Goal: Task Accomplishment & Management: Manage account settings

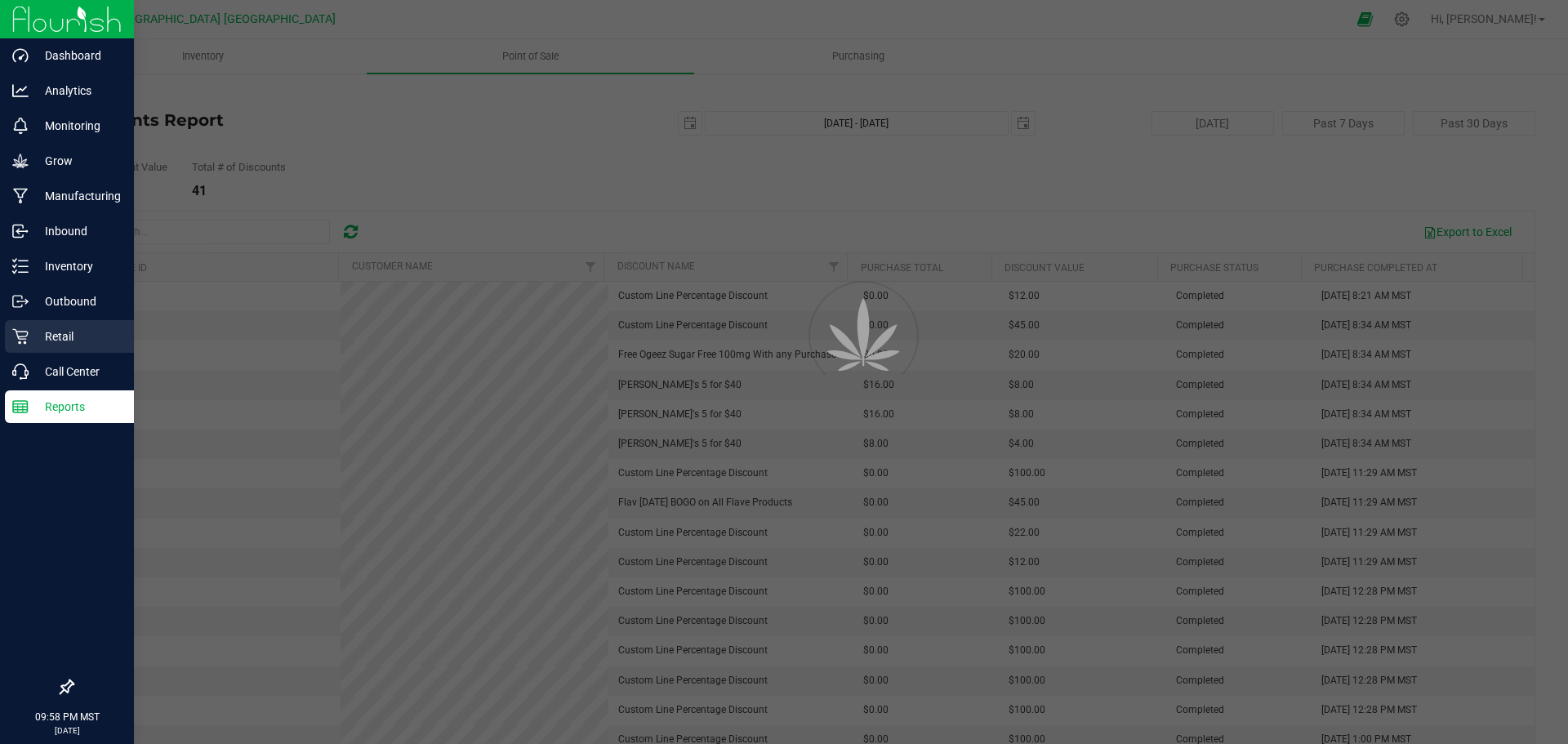
click at [25, 345] on div "Retail" at bounding box center [69, 336] width 129 height 32
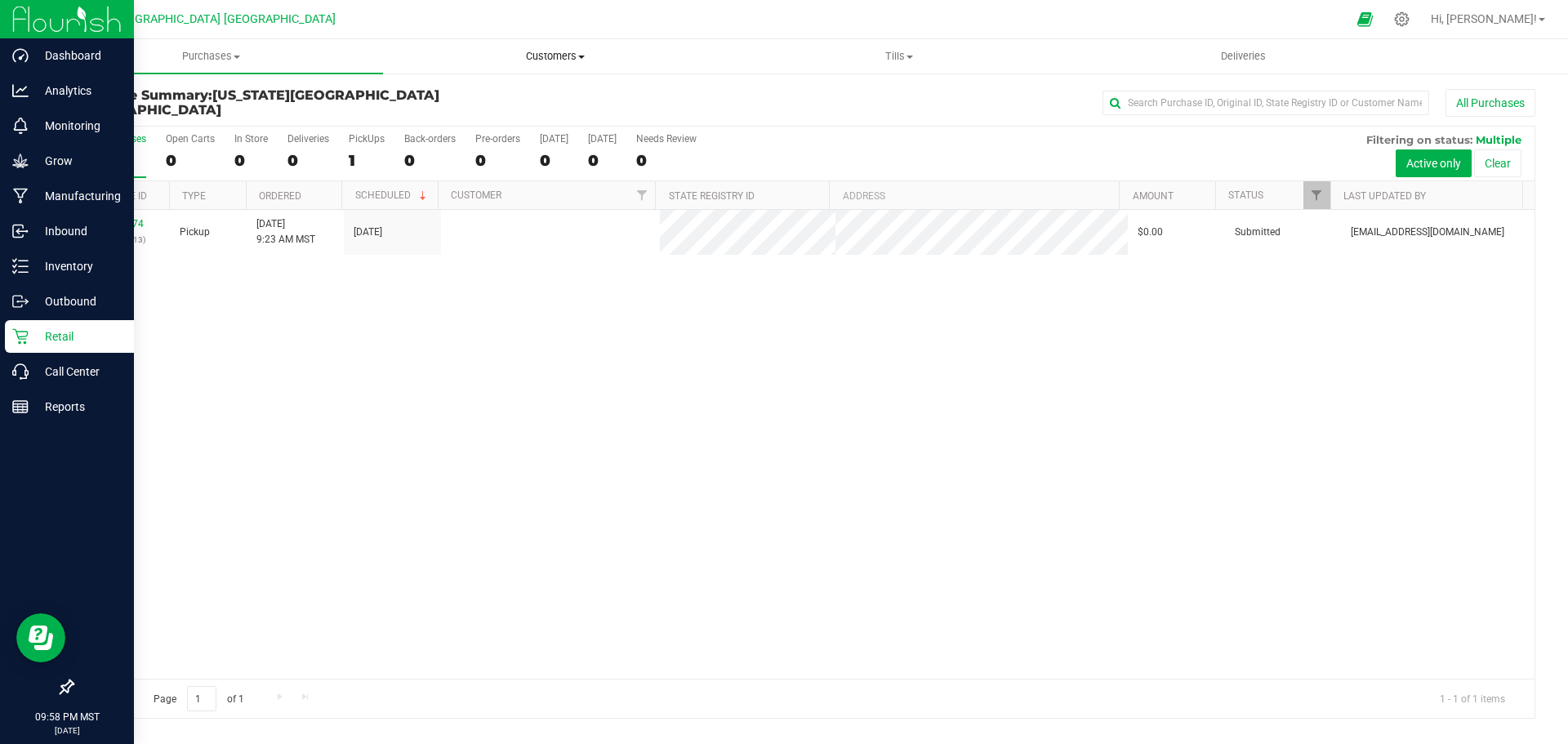
click at [579, 62] on span "Customers" at bounding box center [554, 56] width 342 height 15
click at [894, 61] on span "Tills" at bounding box center [898, 56] width 342 height 15
click at [833, 104] on span "Manage tills" at bounding box center [782, 98] width 111 height 14
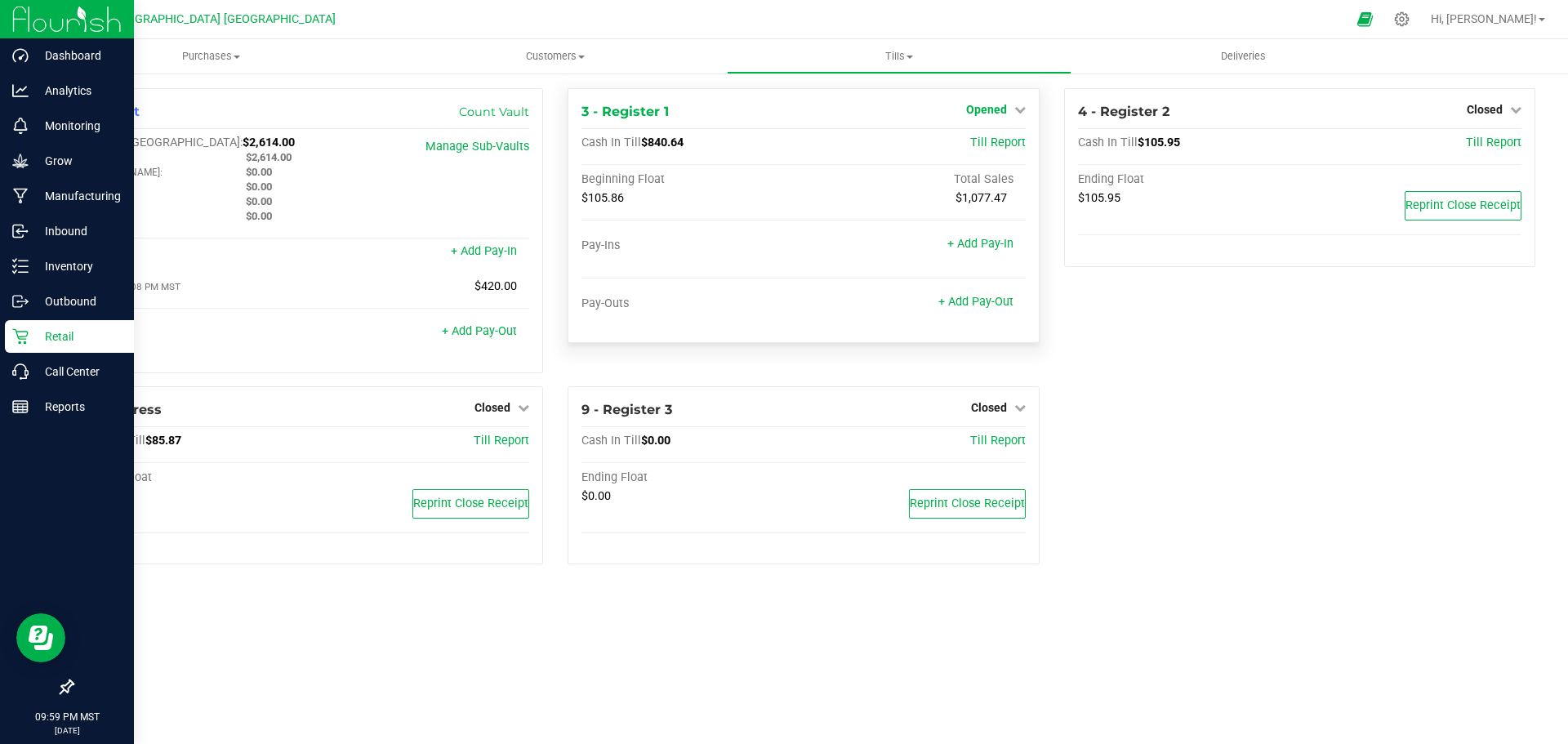
click at [1004, 114] on span "Opened" at bounding box center [986, 110] width 41 height 13
click at [986, 148] on link "Close Till" at bounding box center [988, 144] width 44 height 13
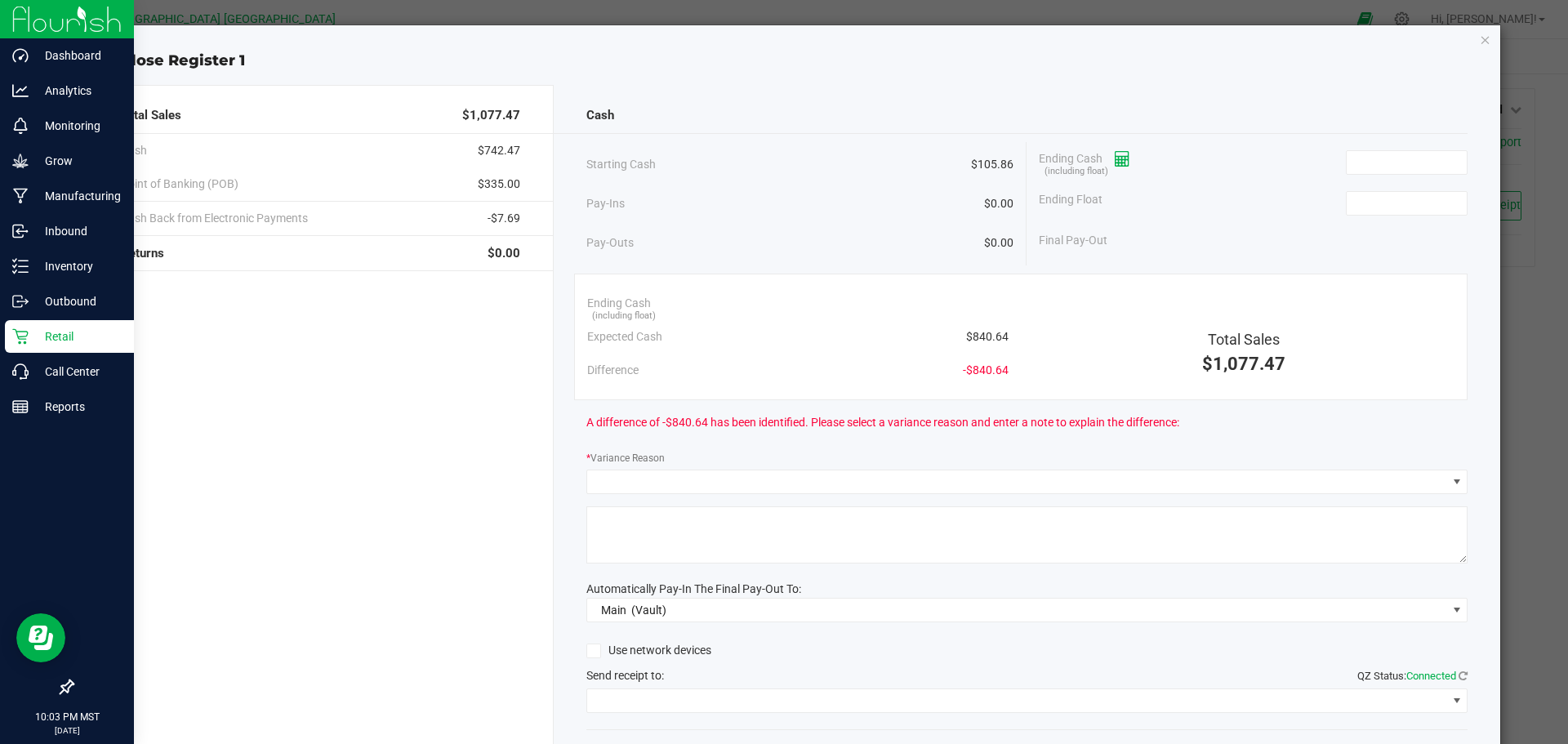
click at [1105, 159] on span at bounding box center [1116, 159] width 28 height 13
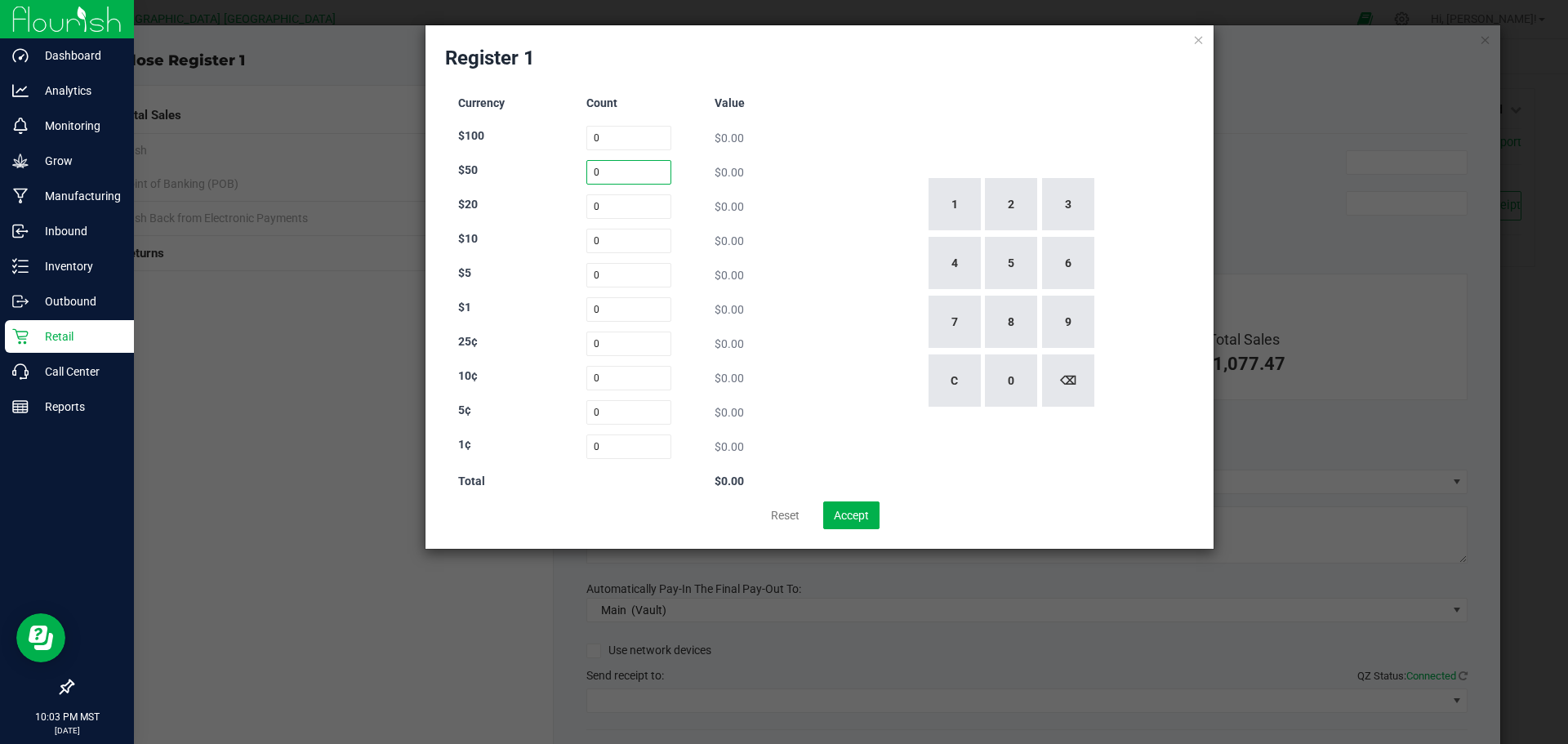
click at [621, 169] on input "0" at bounding box center [629, 172] width 86 height 25
click at [619, 141] on input "0" at bounding box center [629, 137] width 86 height 25
type input "0"
type input "1"
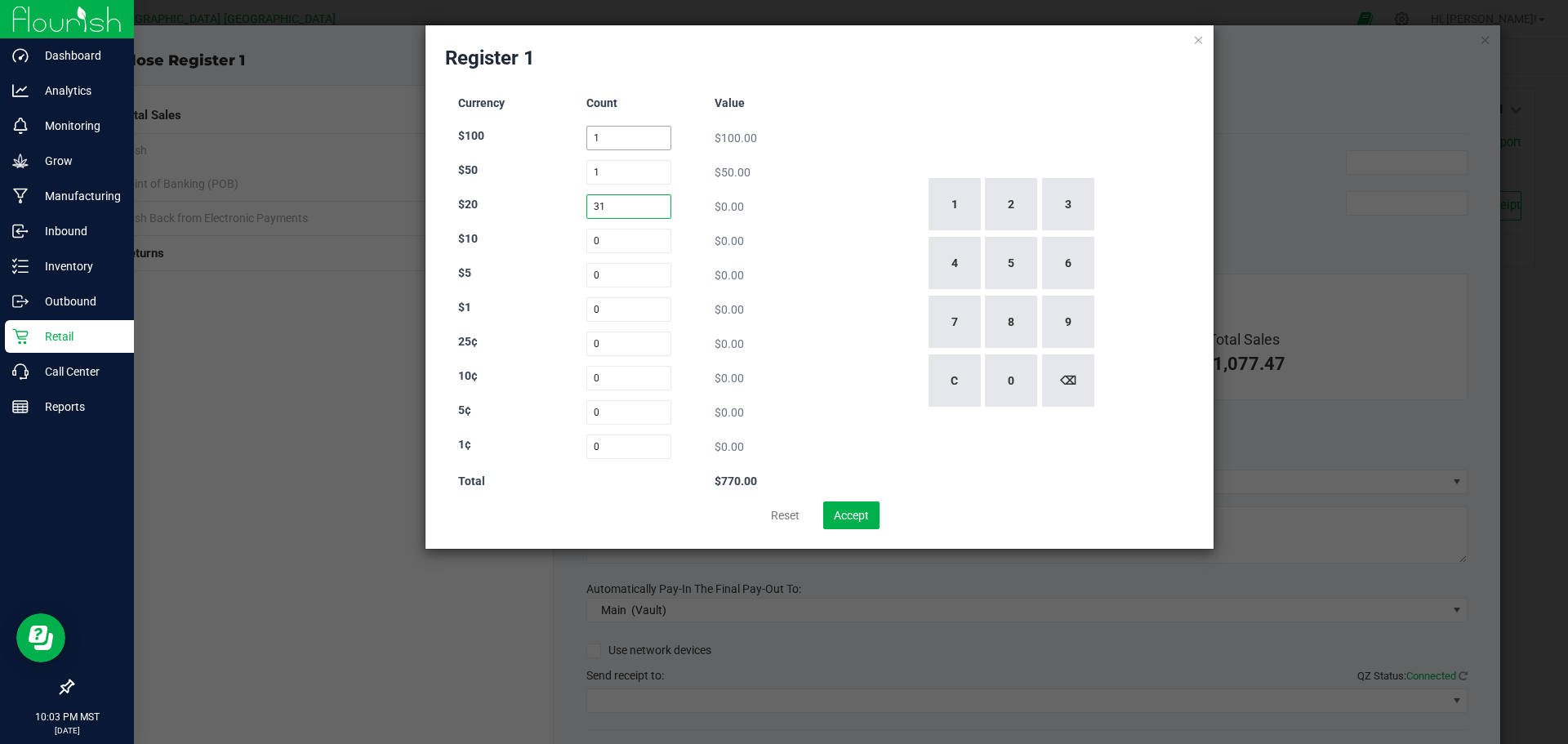
type input "31"
type input "4"
type input "9"
type input "2"
type input "9"
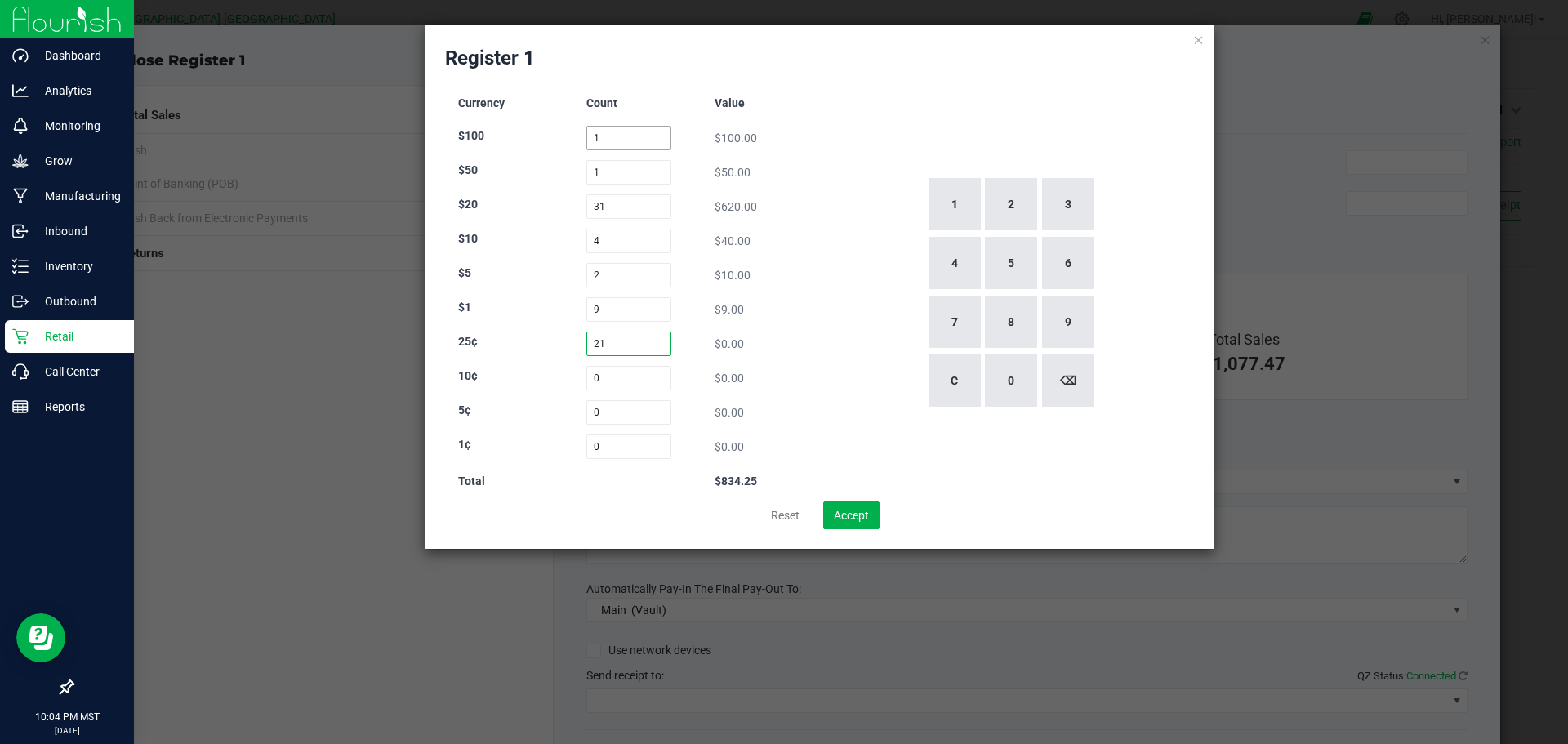
type input "21"
type input "34"
type input "29"
type input "124"
click at [629, 235] on input "4" at bounding box center [629, 241] width 86 height 25
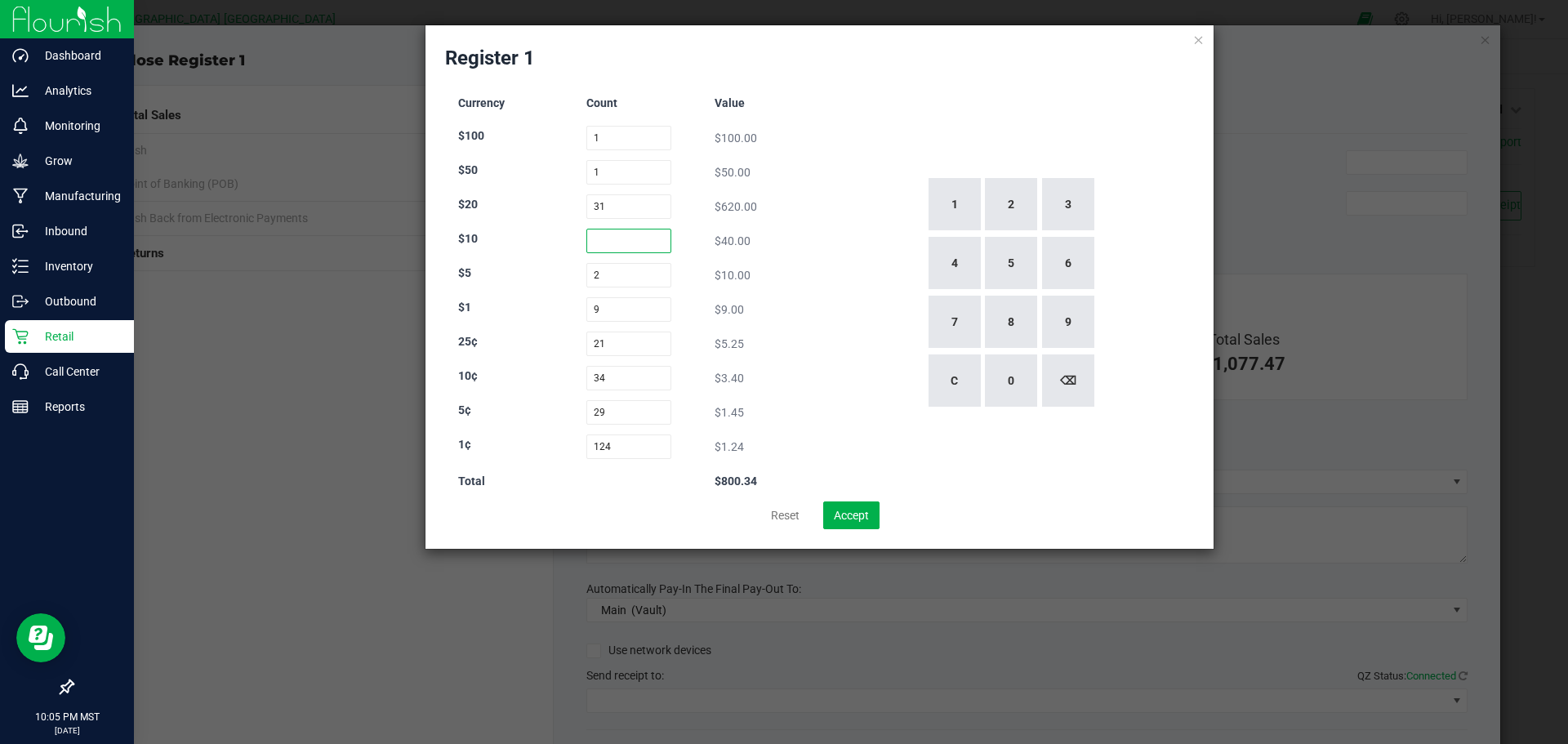
type input "7"
type input "4"
click at [639, 379] on input "34" at bounding box center [629, 378] width 86 height 25
type input "37"
click at [832, 121] on div "1 2 3 4 5 6 7 8 9 C 0 ⌫" at bounding box center [1009, 292] width 368 height 418
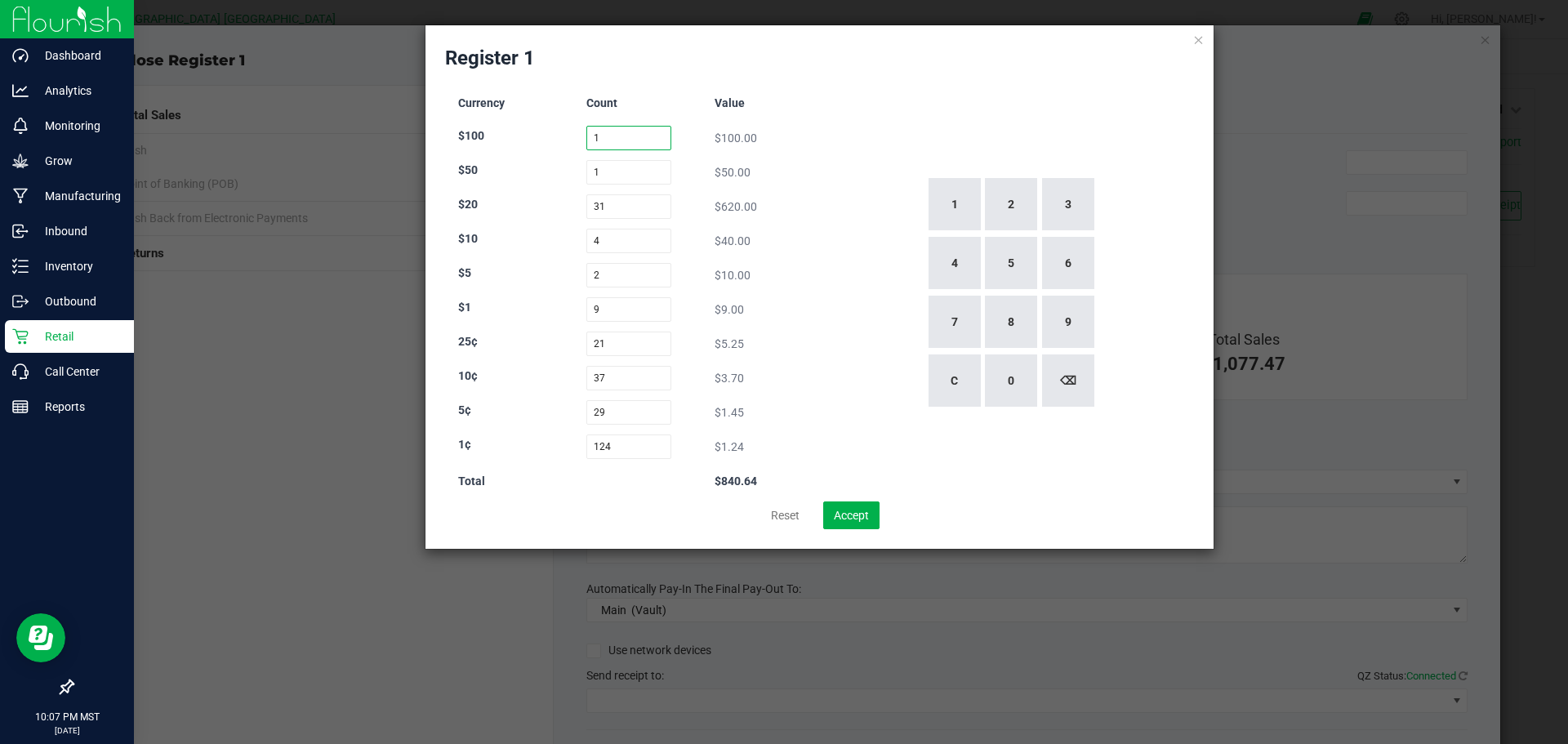
click at [632, 138] on input "1" at bounding box center [629, 137] width 86 height 25
type input "1"
click at [614, 168] on input "1" at bounding box center [629, 172] width 86 height 25
type input "0"
click at [643, 208] on input "31" at bounding box center [629, 207] width 86 height 25
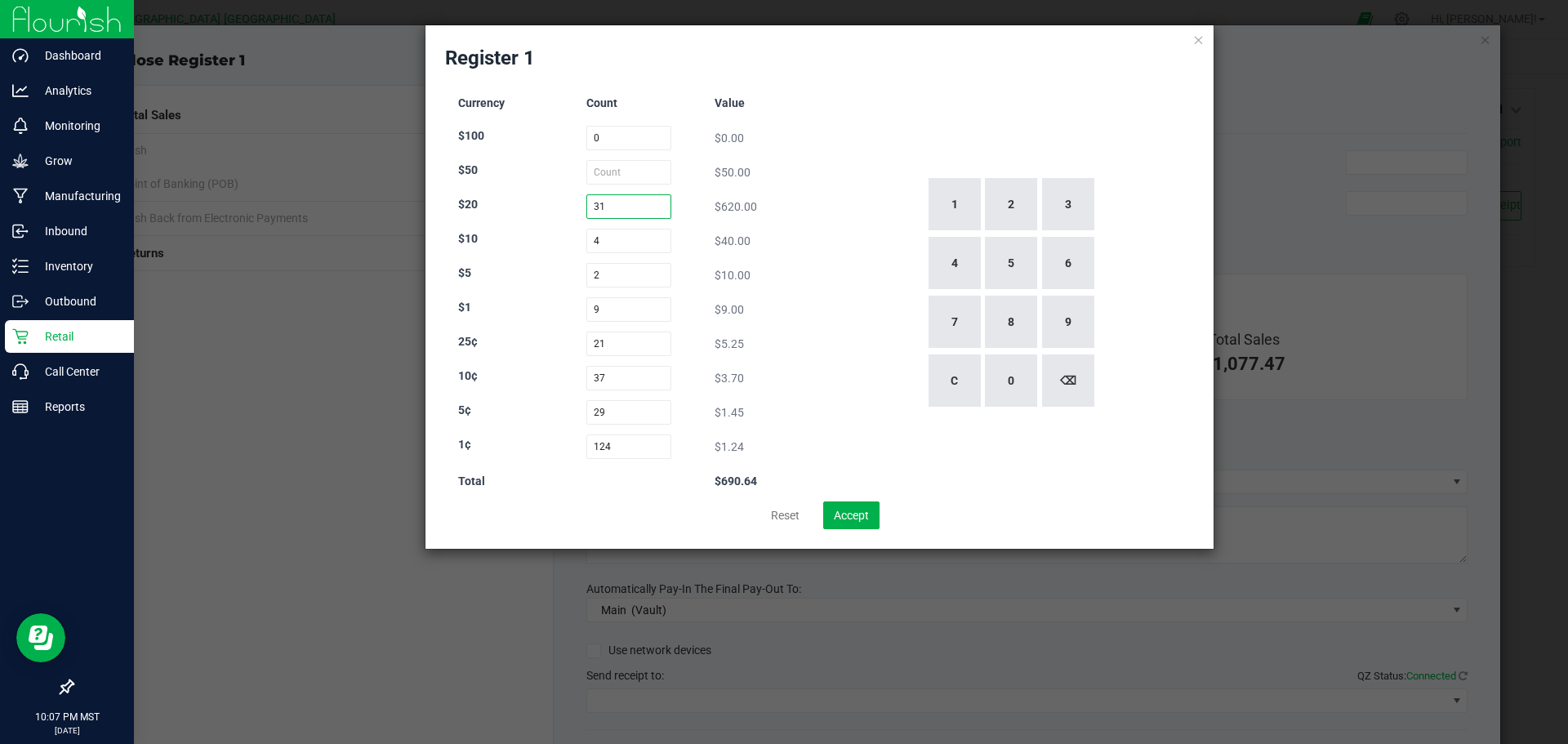
type input "0"
type input "3"
type input "2"
type input "31"
click at [614, 173] on input "0" at bounding box center [629, 172] width 86 height 25
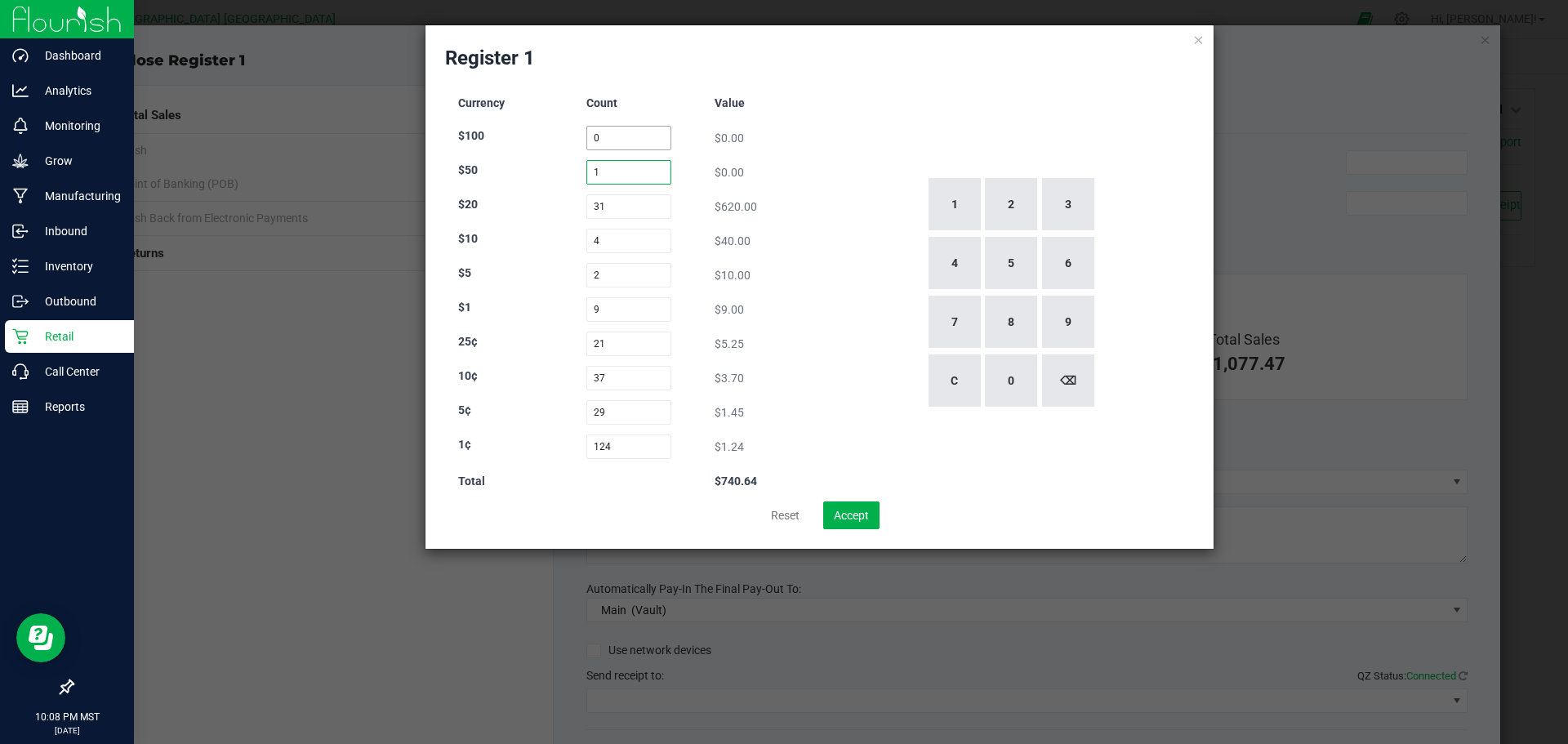
type input "1"
click at [620, 144] on input "0" at bounding box center [629, 137] width 86 height 25
type input "1"
click at [862, 518] on button "Accept" at bounding box center [851, 515] width 56 height 28
type input "$840.64"
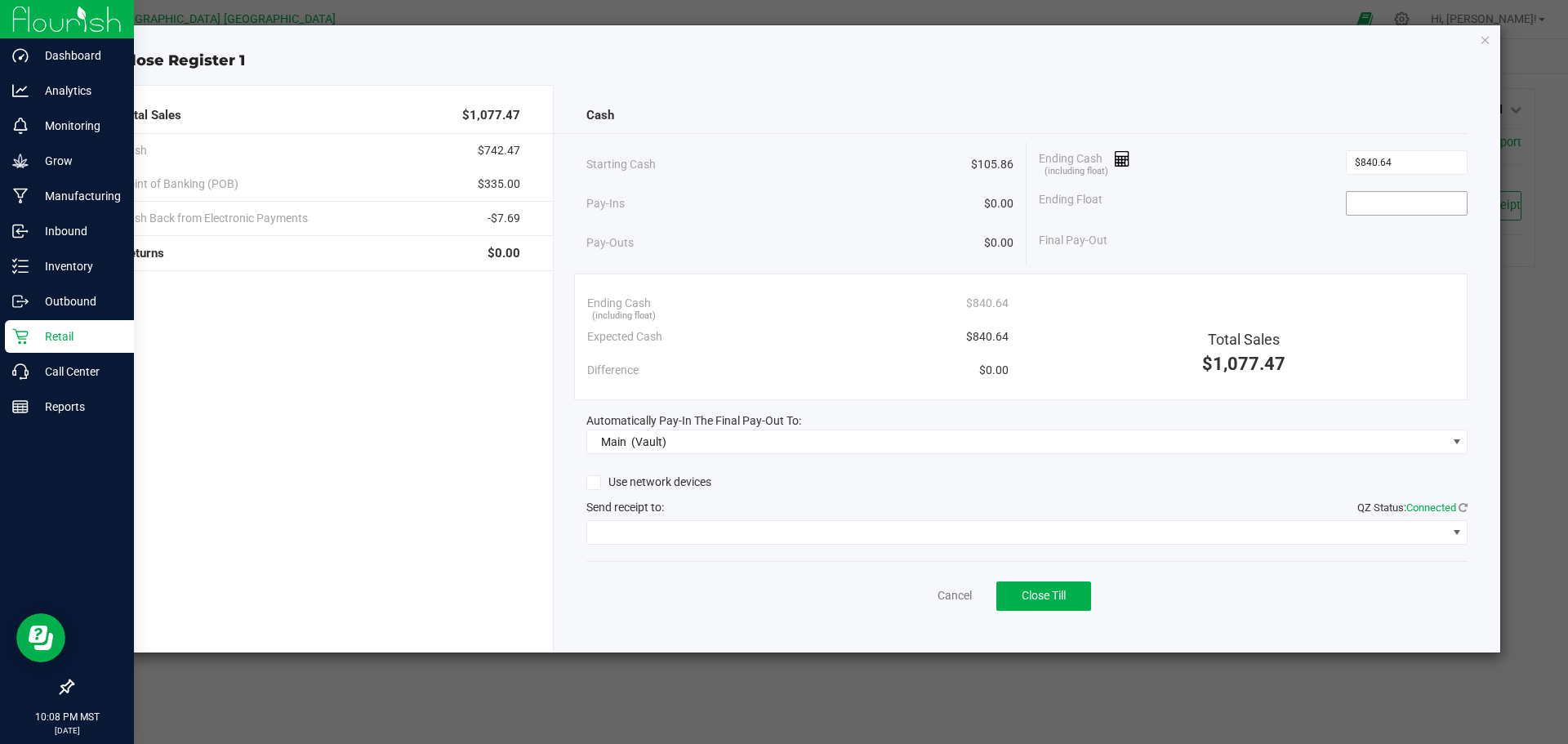
click at [1432, 208] on input at bounding box center [1407, 203] width 120 height 23
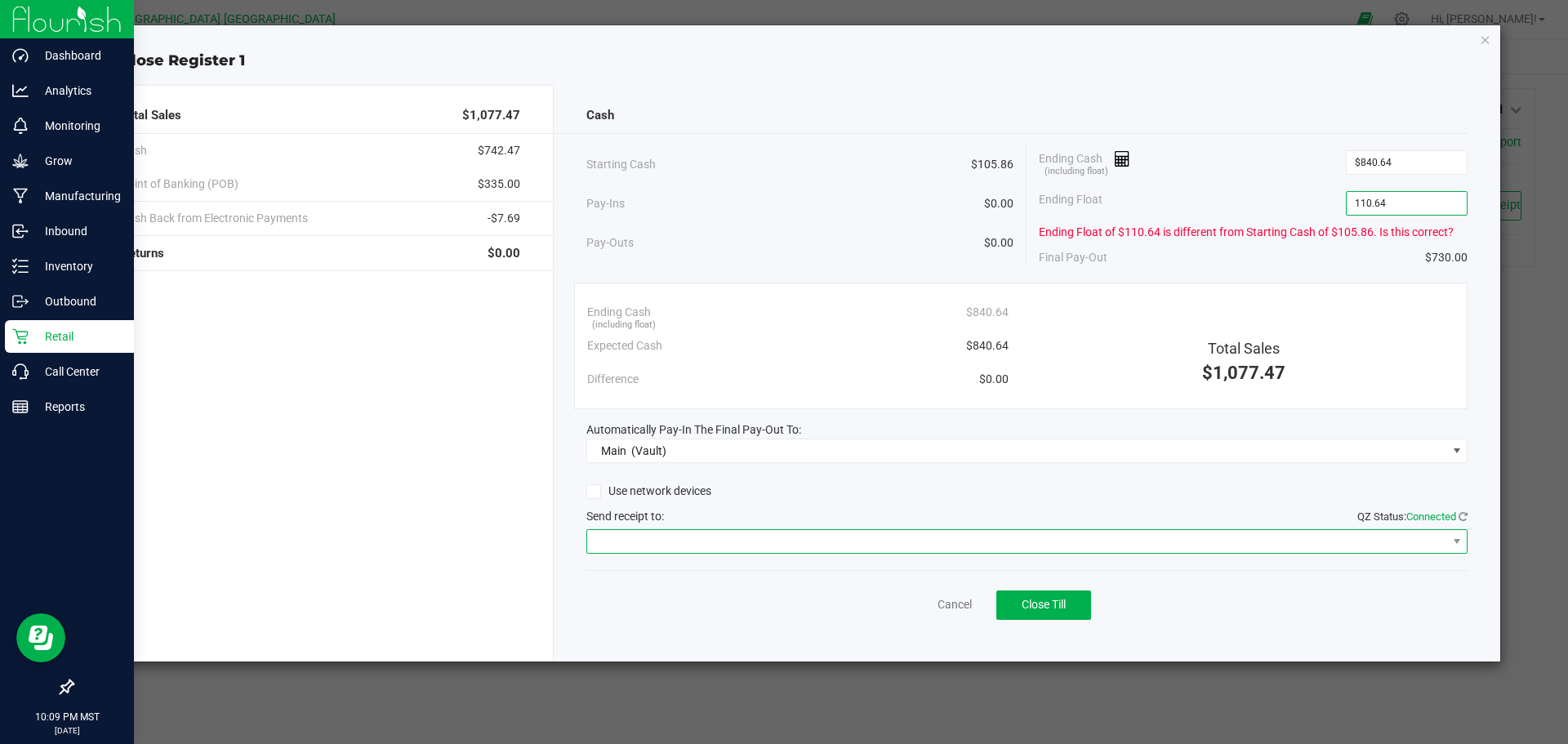
click at [747, 531] on span at bounding box center [1017, 541] width 860 height 23
type input "$110.64"
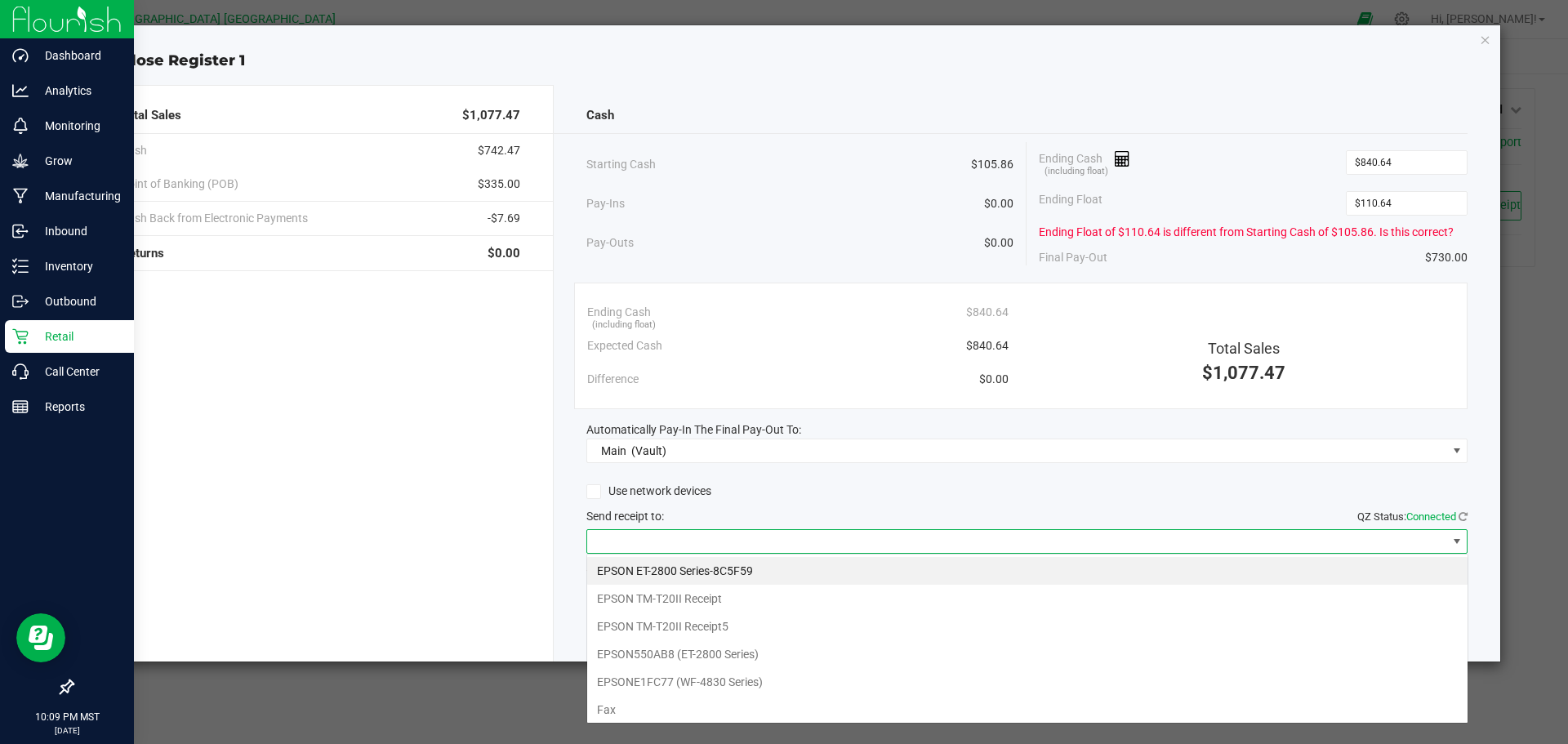
scroll to position [25, 881]
click at [860, 626] on Receipt5 "EPSON TM-T20II Receipt5" at bounding box center [1027, 626] width 880 height 28
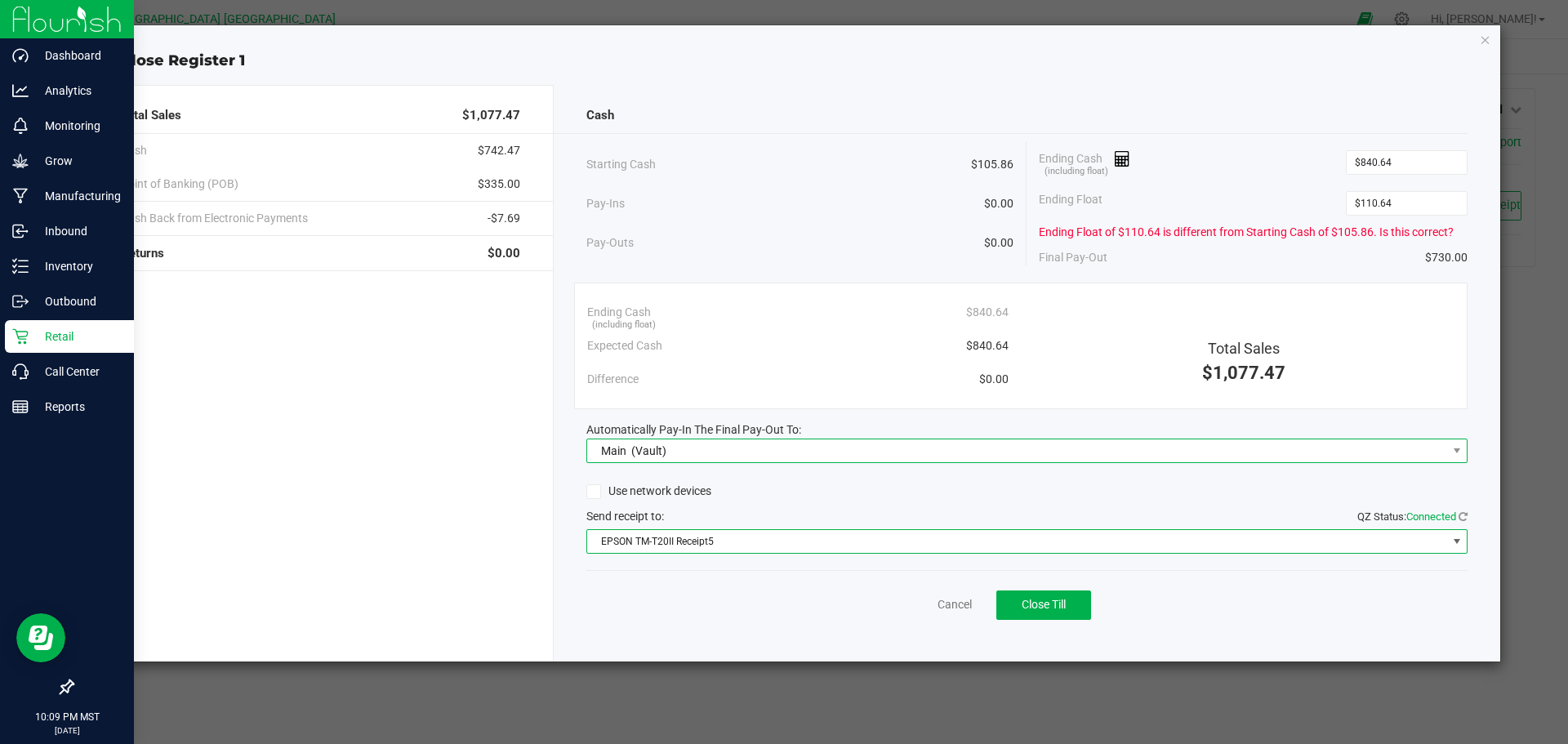
click at [734, 461] on span "Main (Vault)" at bounding box center [1017, 451] width 860 height 23
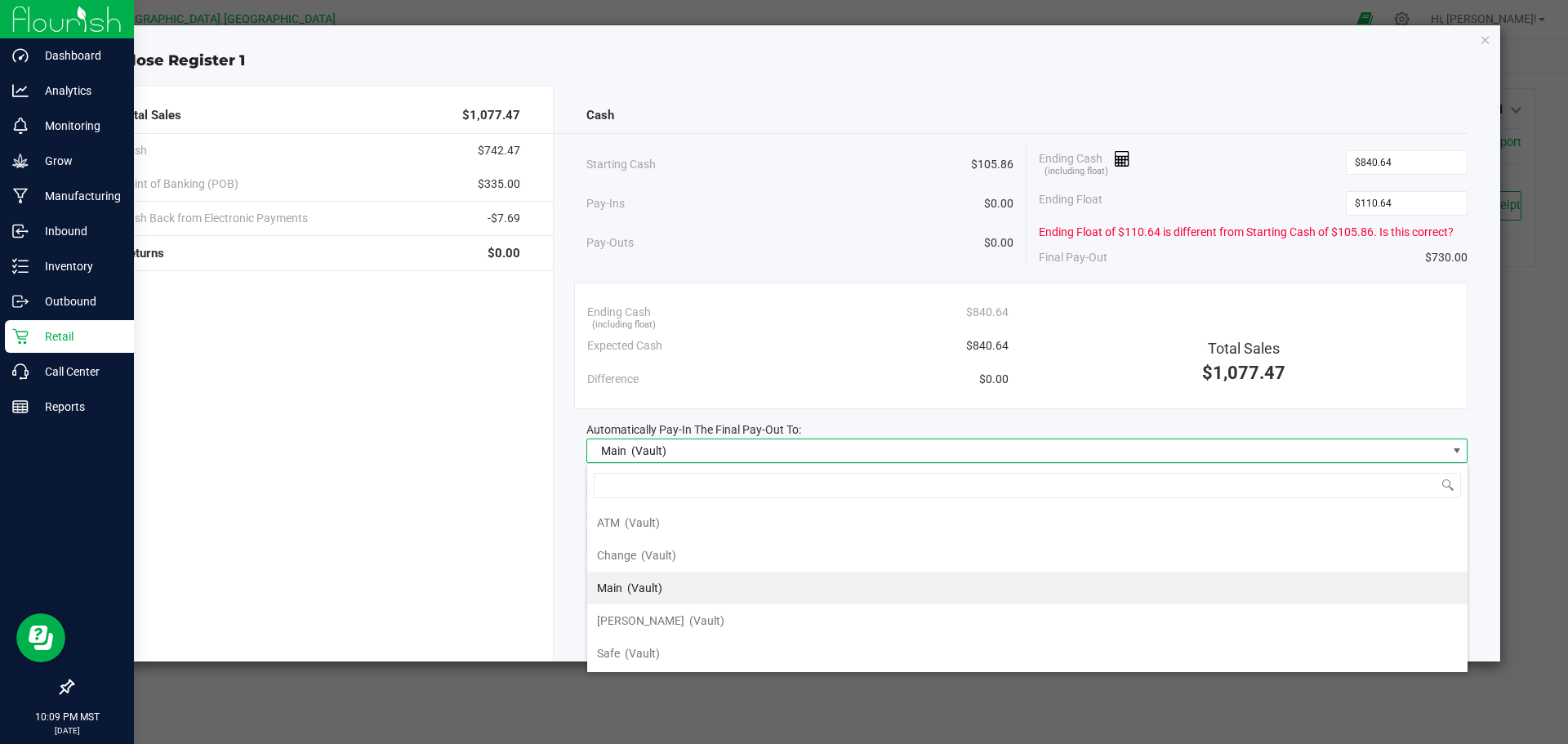
click at [807, 451] on span "Main (Vault)" at bounding box center [1017, 451] width 860 height 23
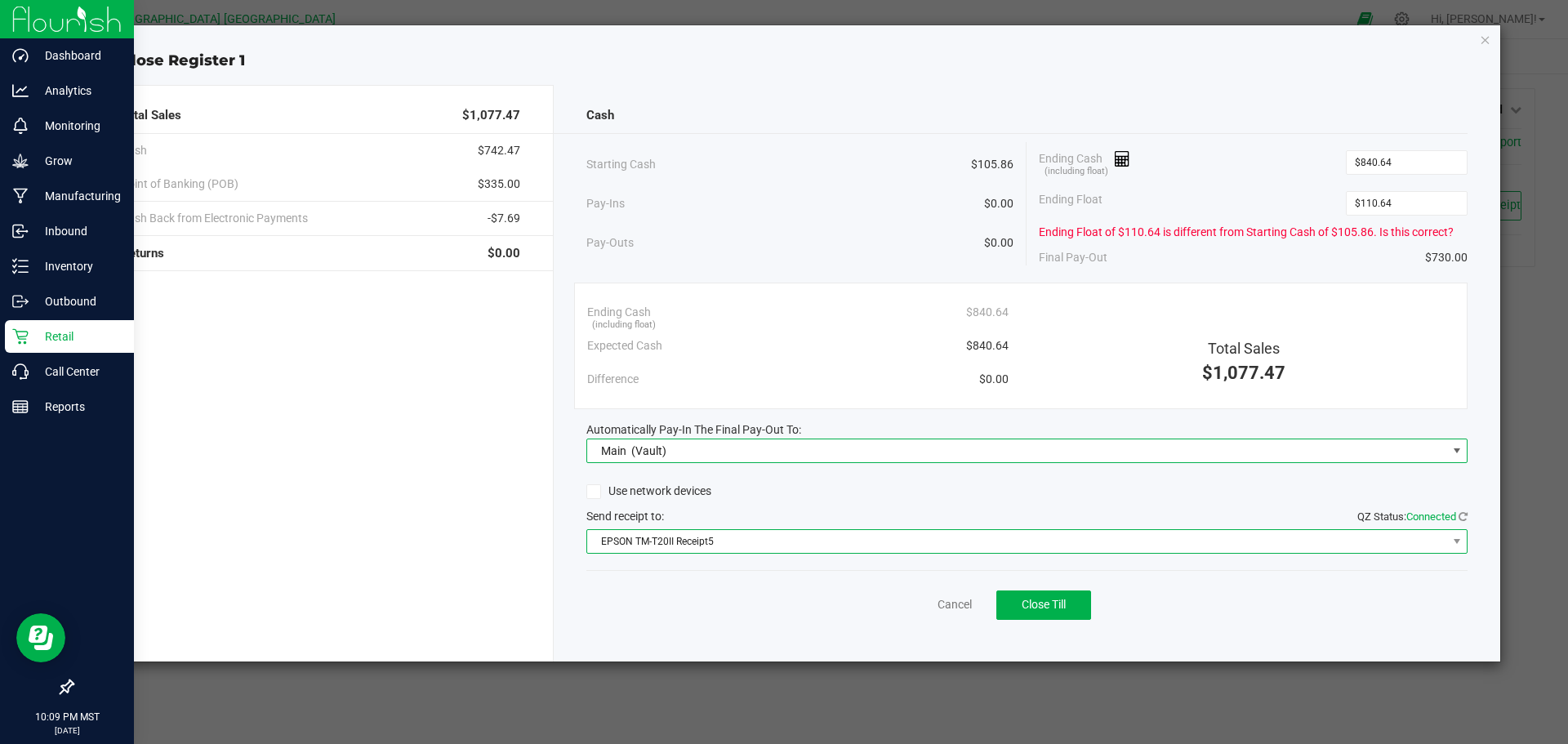
click at [775, 549] on span "EPSON TM-T20II Receipt5" at bounding box center [1017, 541] width 860 height 23
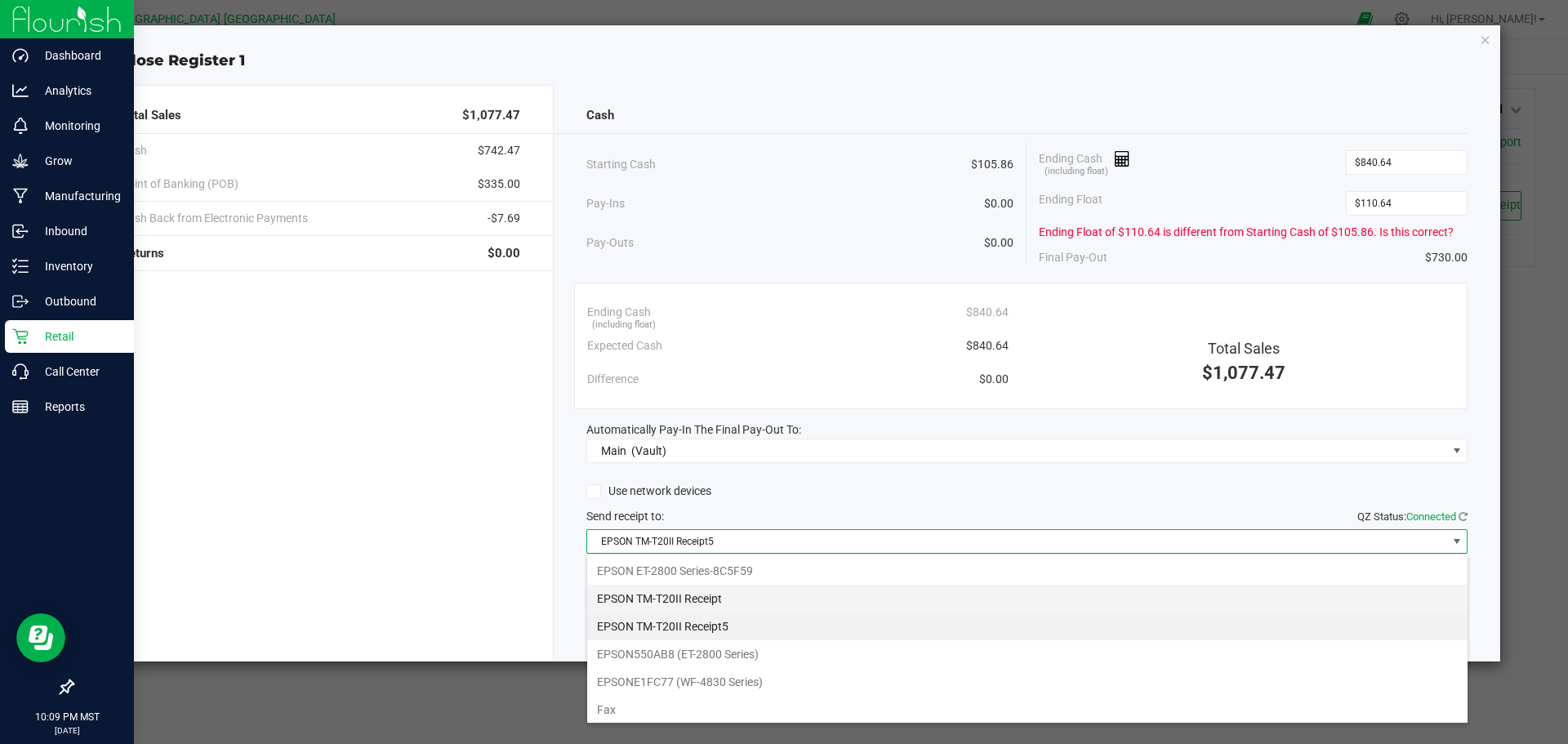
click at [778, 599] on Receipt "EPSON TM-T20II Receipt" at bounding box center [1027, 598] width 880 height 28
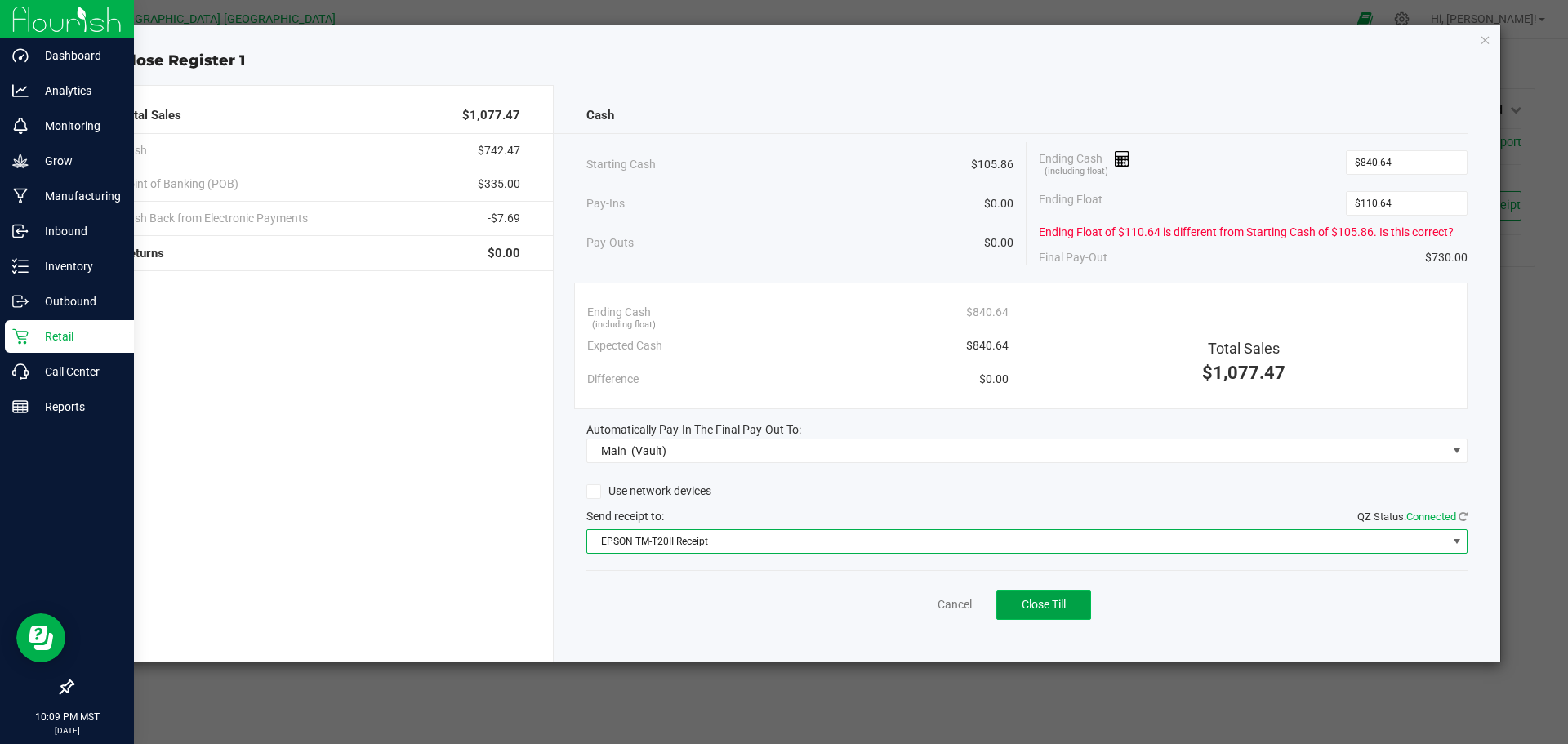
click at [1044, 607] on span "Close Till" at bounding box center [1043, 604] width 44 height 13
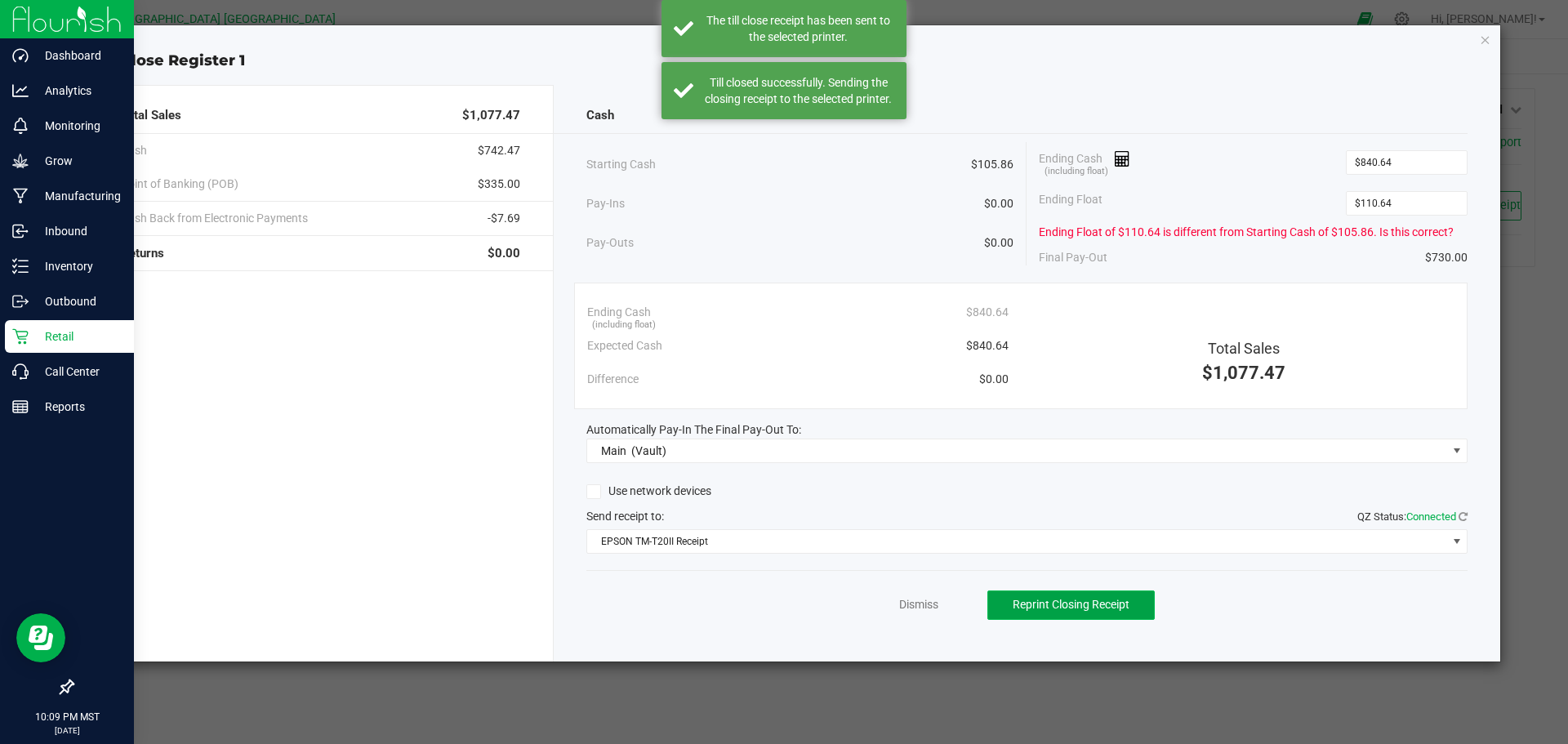
click at [1085, 611] on span "Reprint Closing Receipt" at bounding box center [1070, 604] width 117 height 13
click at [1094, 617] on button "Reprint Closing Receipt" at bounding box center [1071, 605] width 168 height 30
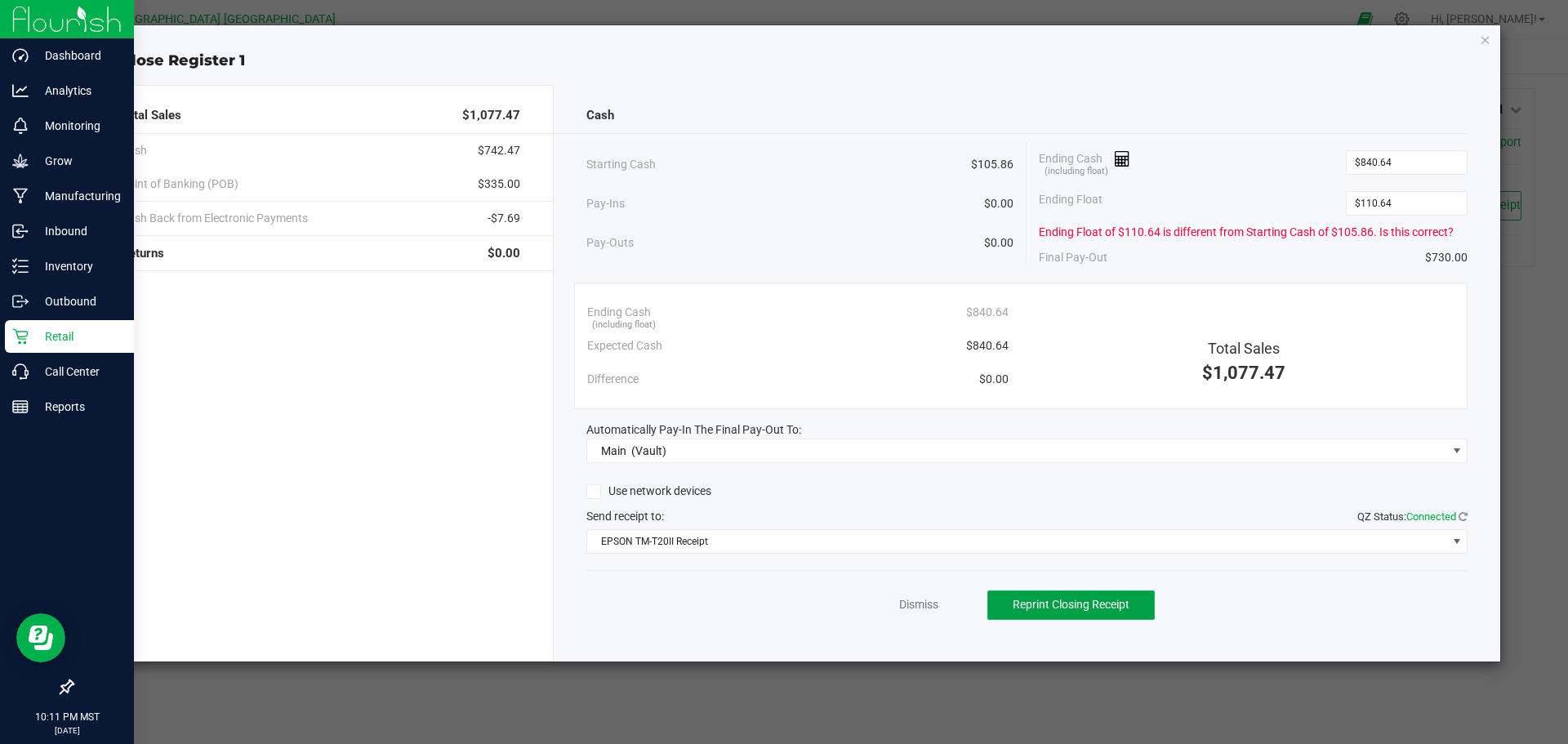
click at [1091, 619] on button "Reprint Closing Receipt" at bounding box center [1071, 605] width 168 height 30
